Goal: Check status: Check status

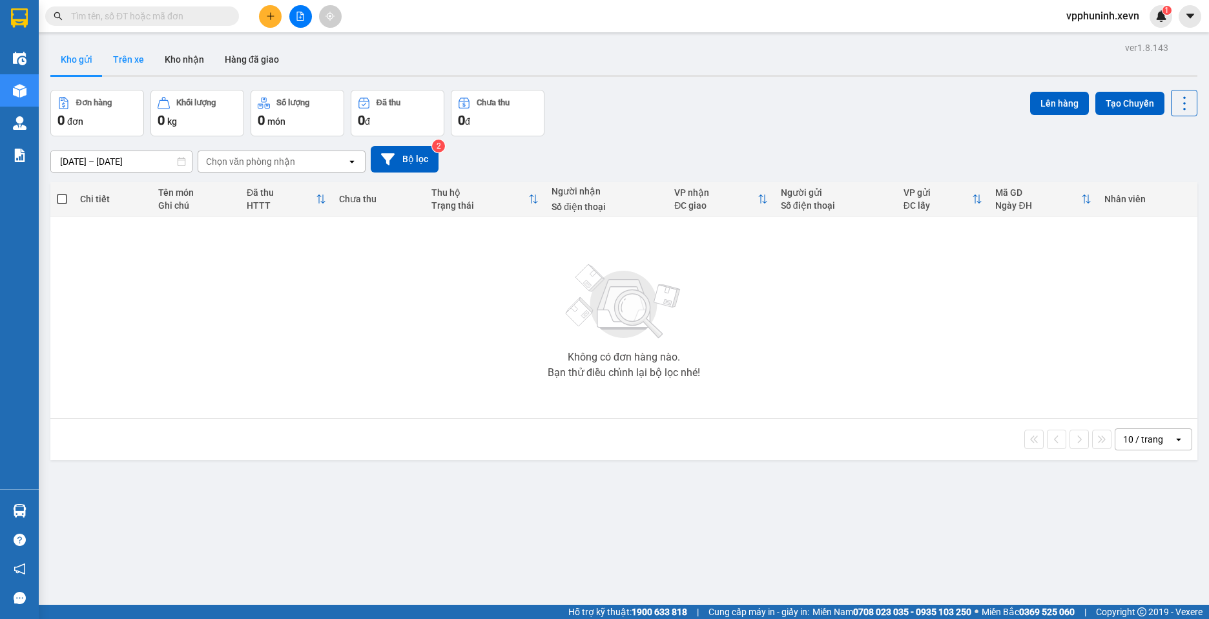
click at [123, 61] on button "Trên xe" at bounding box center [129, 59] width 52 height 31
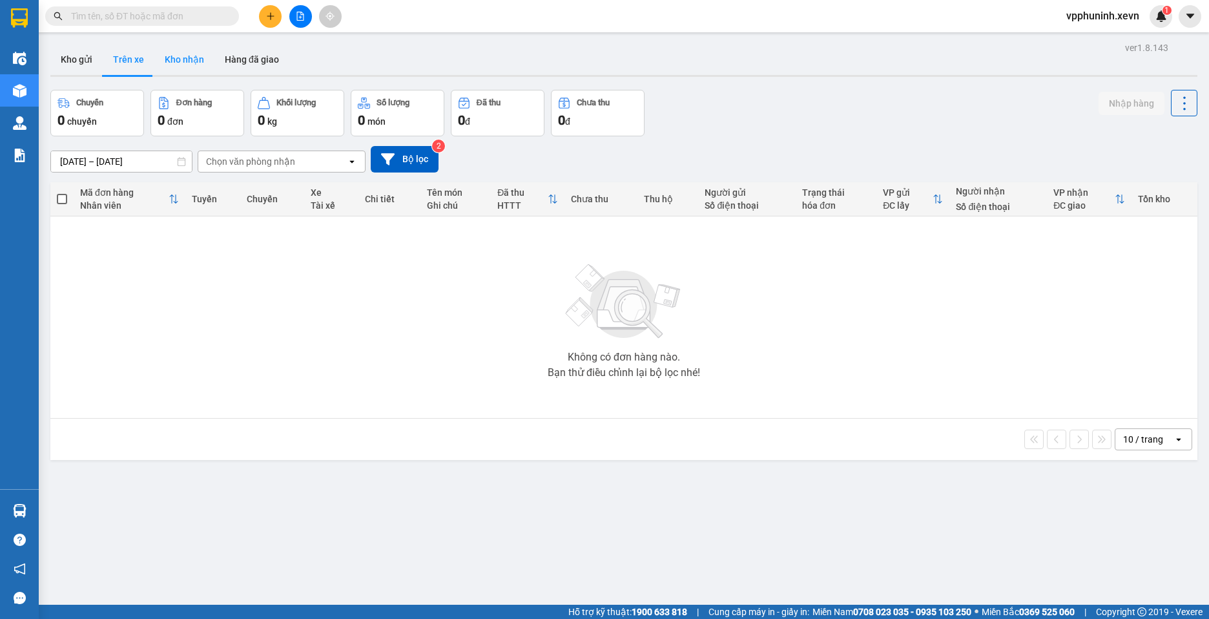
click at [185, 65] on button "Kho nhận" at bounding box center [184, 59] width 60 height 31
type input "[DATE] – [DATE]"
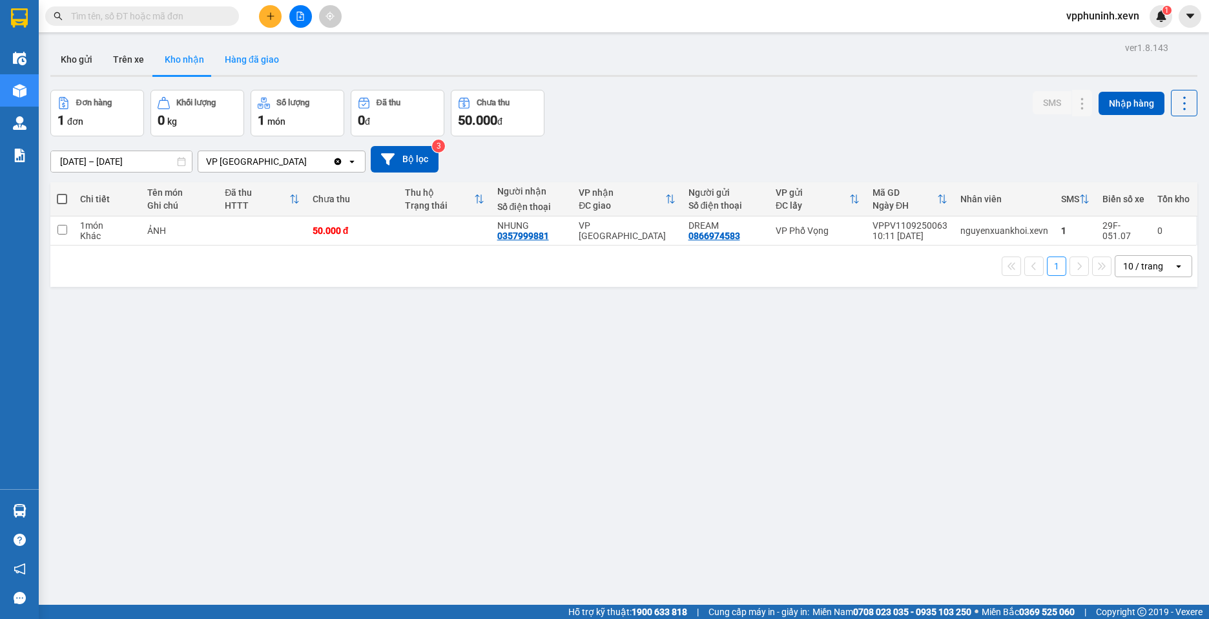
click at [253, 68] on button "Hàng đã giao" at bounding box center [251, 59] width 75 height 31
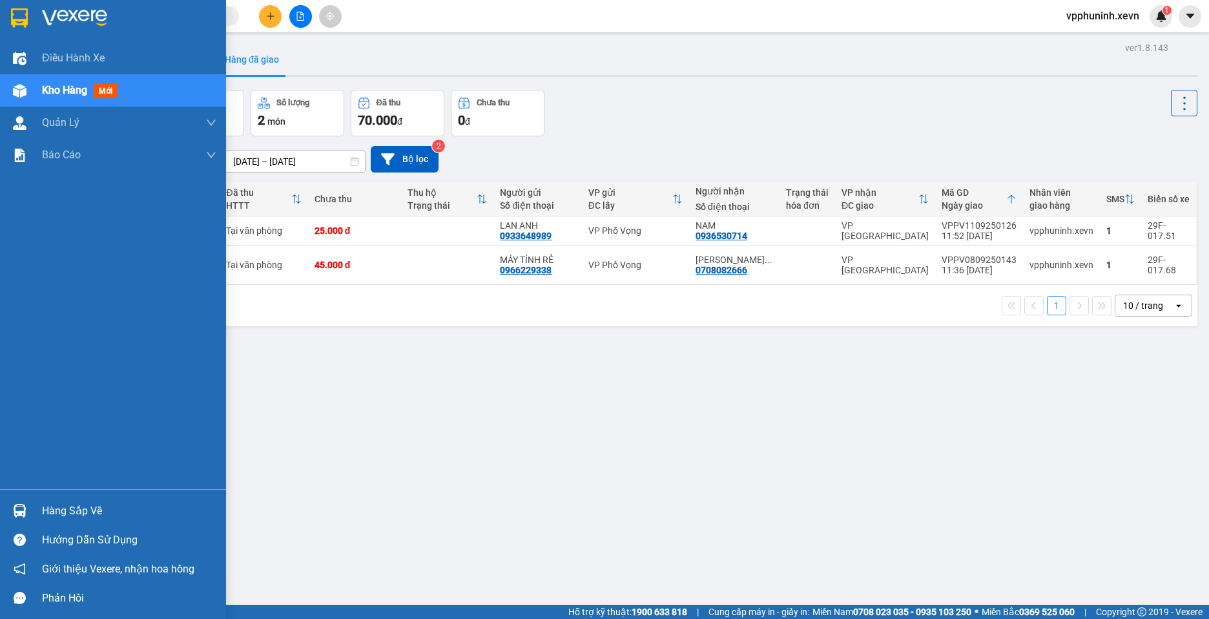
click at [45, 94] on span "Kho hàng" at bounding box center [64, 90] width 45 height 12
click at [60, 87] on span "Kho hàng" at bounding box center [64, 90] width 45 height 12
click at [93, 512] on div "Hàng sắp về" at bounding box center [129, 510] width 174 height 19
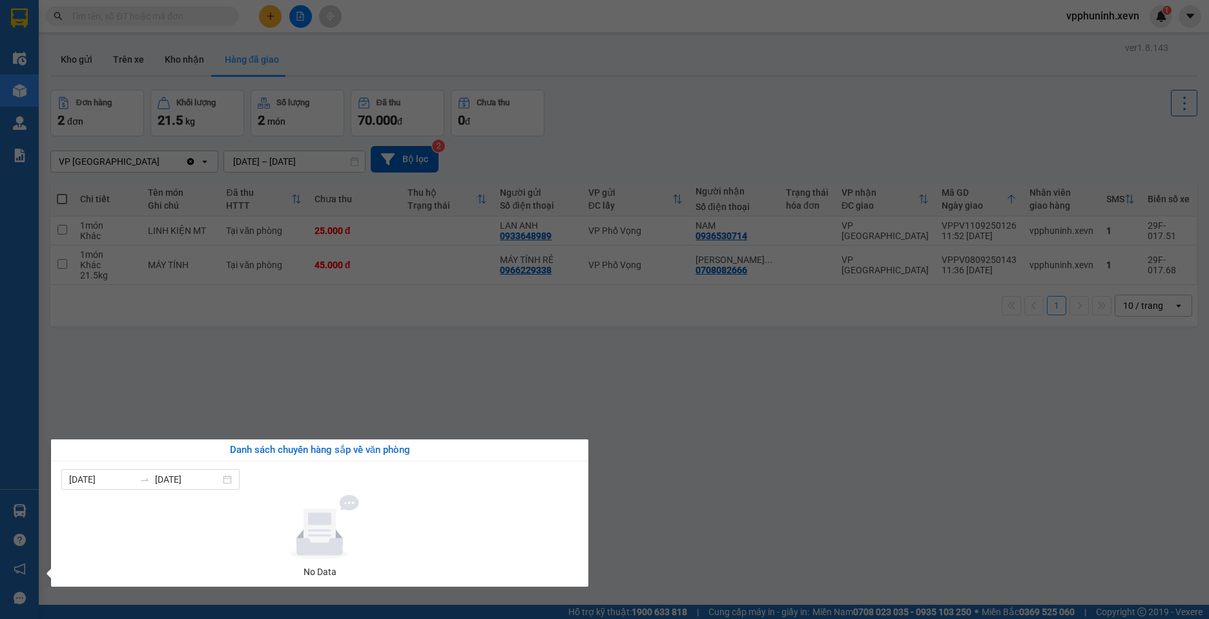
click at [692, 405] on section "Kết quả tìm kiếm ( 1 ) Bộ lọc Mã ĐH Trạng thái Món hàng Thu hộ Tổng cước Chưa c…" at bounding box center [604, 309] width 1209 height 619
